Goal: Download file/media

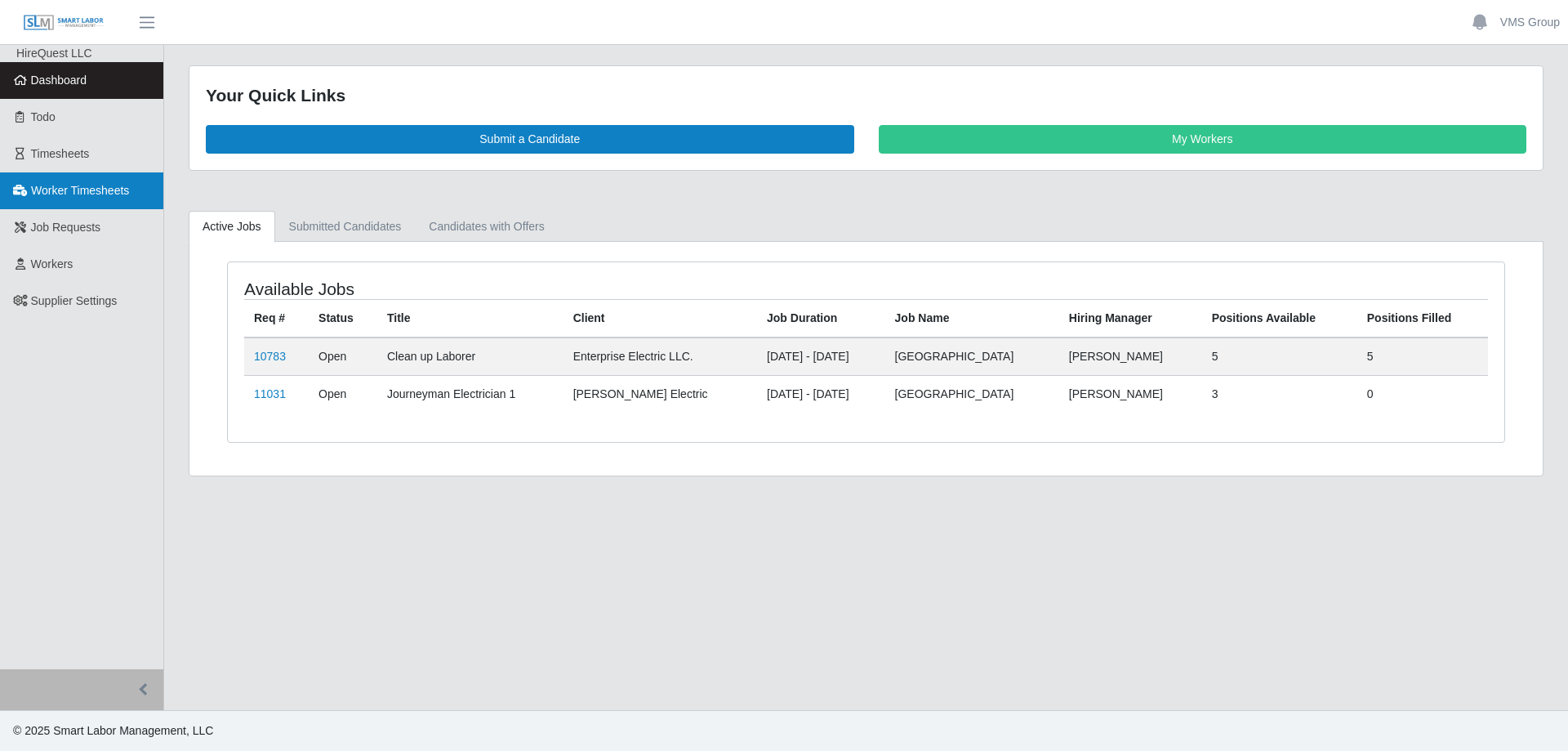
click at [91, 194] on span "Worker Timesheets" at bounding box center [80, 190] width 98 height 13
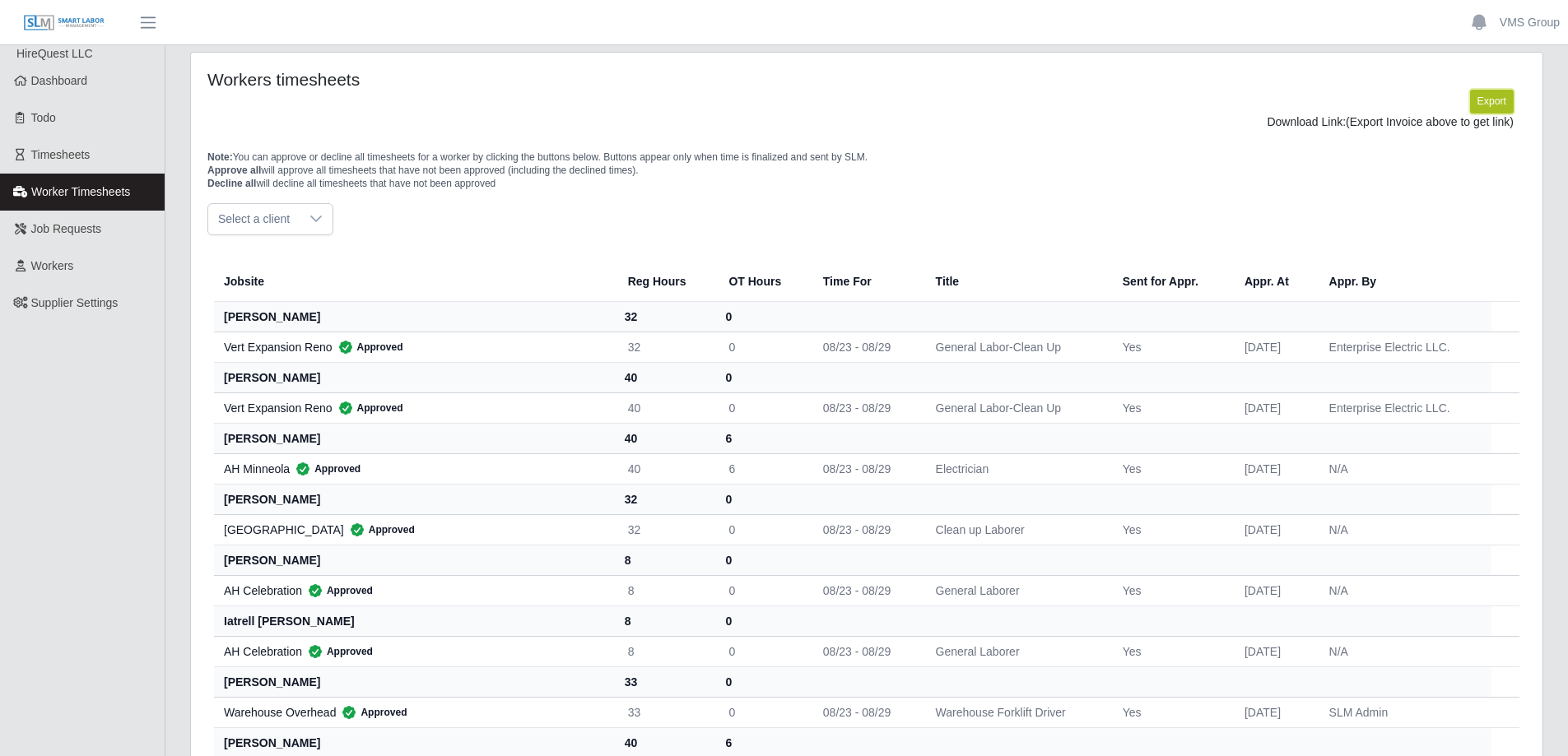
click at [1487, 99] on button "Export" at bounding box center [1491, 101] width 43 height 23
click at [1392, 128] on link "https://sm-slm-prod.s3.amazonaws.com/documents/supplier/38/Supplier%20Worker%20…" at bounding box center [1453, 122] width 122 height 13
click at [69, 156] on span "Timesheets" at bounding box center [62, 155] width 60 height 13
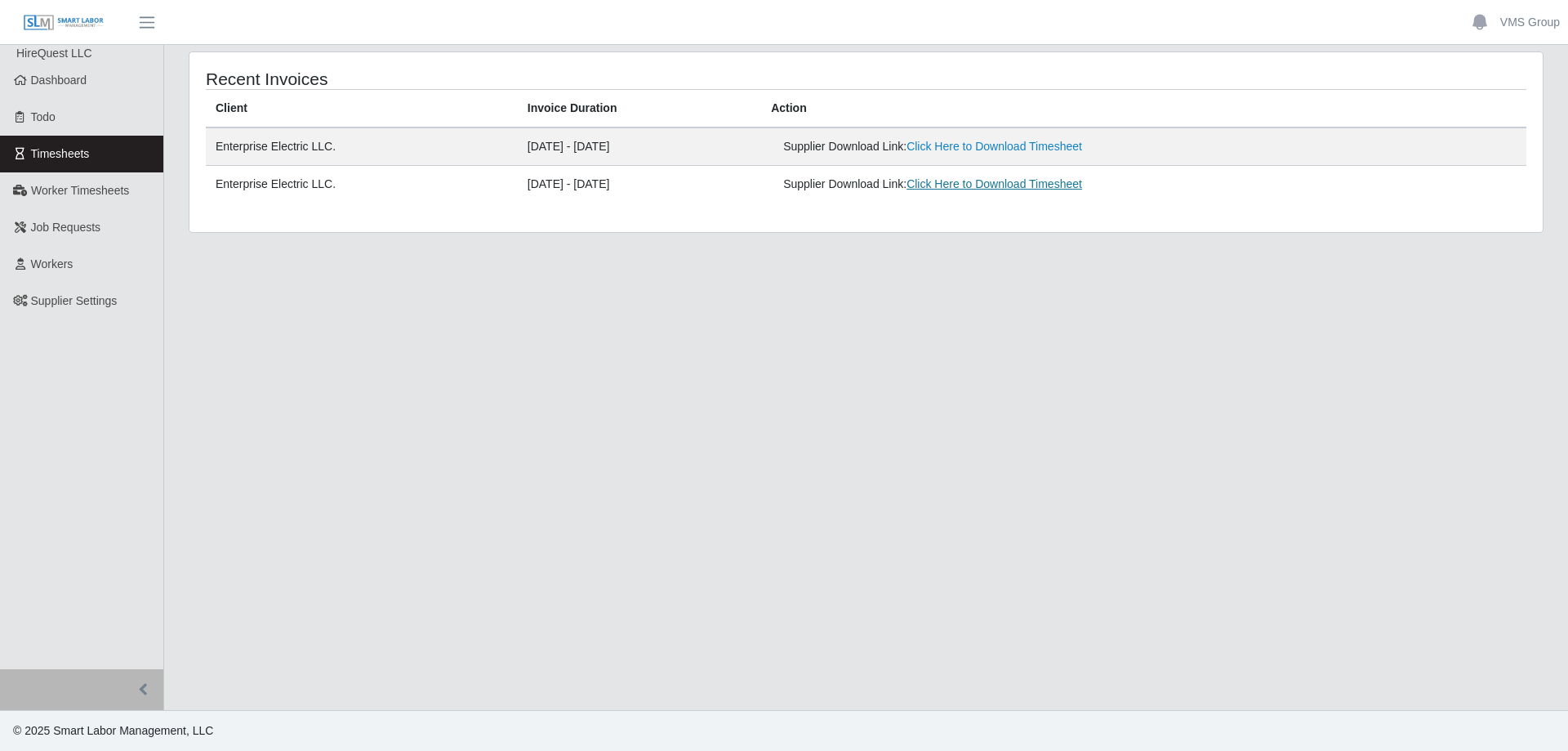
click at [1021, 187] on link "Click Here to Download Timesheet" at bounding box center [995, 184] width 176 height 13
drag, startPoint x: 705, startPoint y: 319, endPoint x: 887, endPoint y: 287, distance: 184.8
click at [752, 324] on main "Recent Invoices Client Invoice Duration Action Enterprise Electric LLC. 08/23/2…" at bounding box center [866, 377] width 1404 height 665
click at [60, 191] on span "Worker Timesheets" at bounding box center [80, 190] width 98 height 13
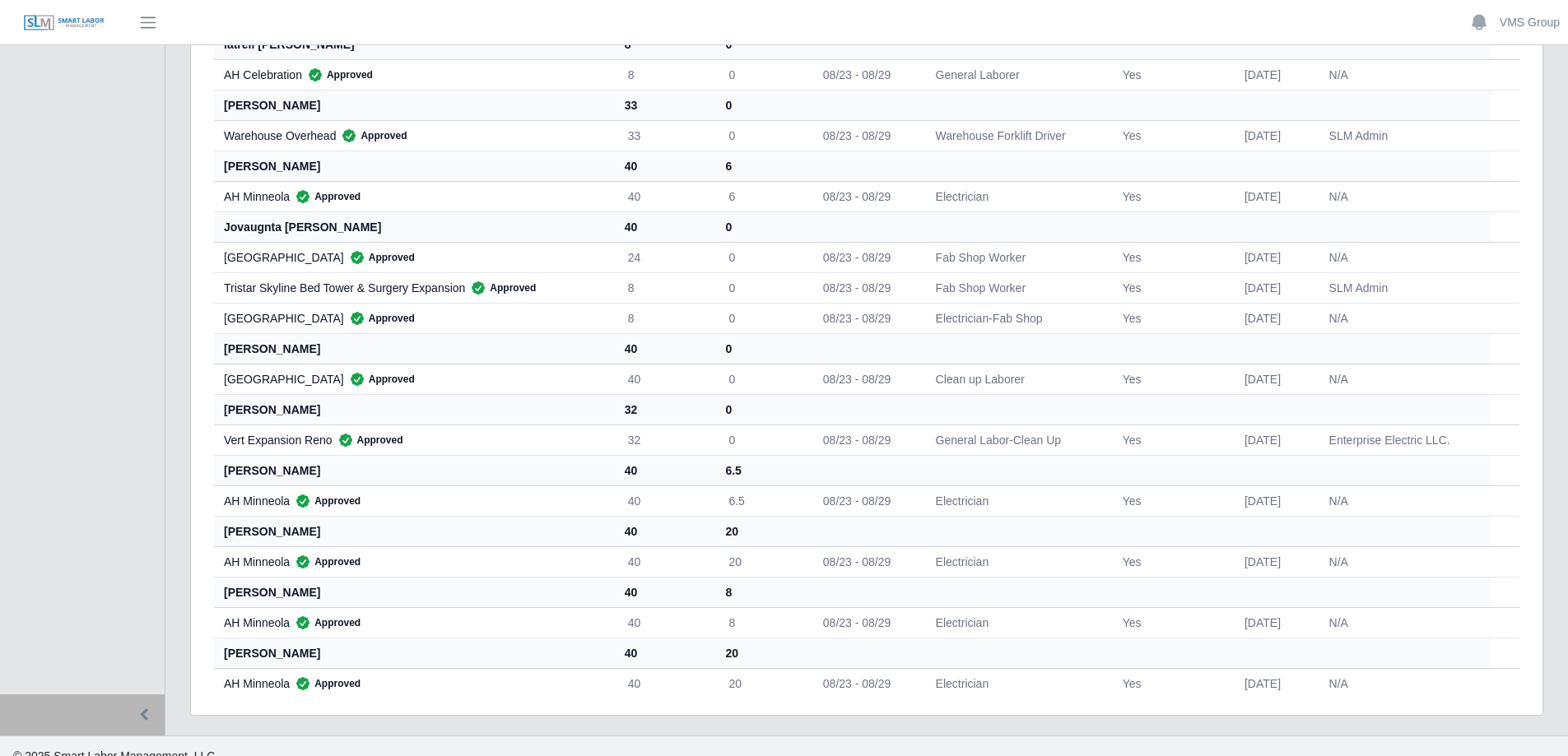
scroll to position [597, 0]
